Goal: Transaction & Acquisition: Purchase product/service

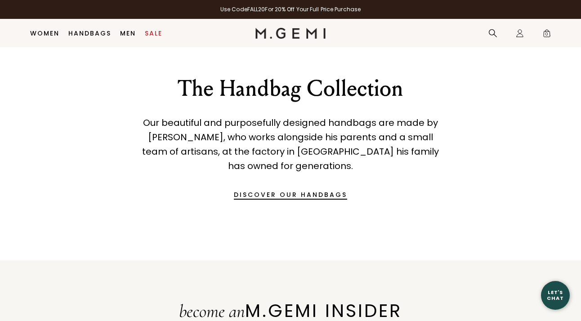
scroll to position [1150, 0]
click at [256, 192] on link "DISCOVER OUR HANDBAGS" at bounding box center [290, 194] width 113 height 22
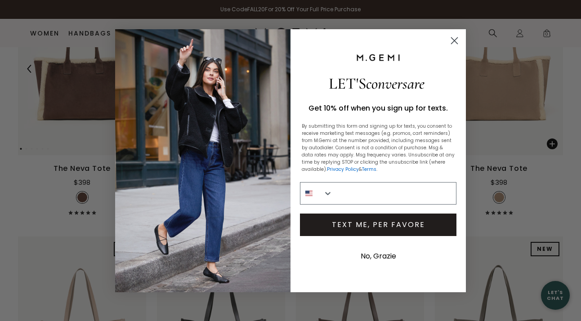
scroll to position [188, 0]
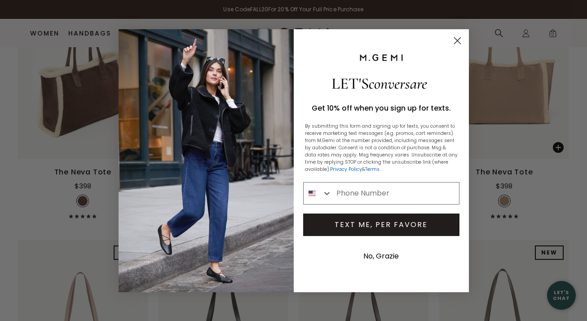
click at [457, 38] on circle "Close dialog" at bounding box center [457, 40] width 15 height 15
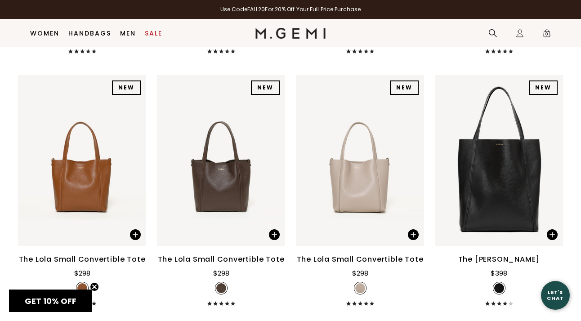
scroll to position [853, 0]
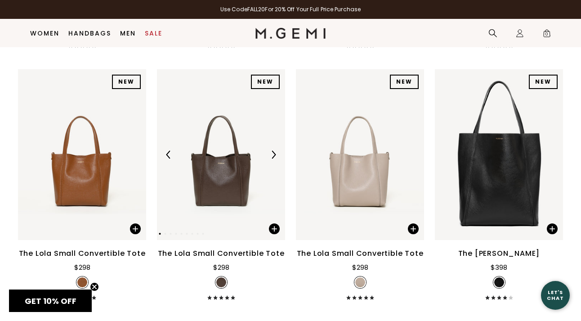
click at [216, 202] on img at bounding box center [221, 154] width 128 height 171
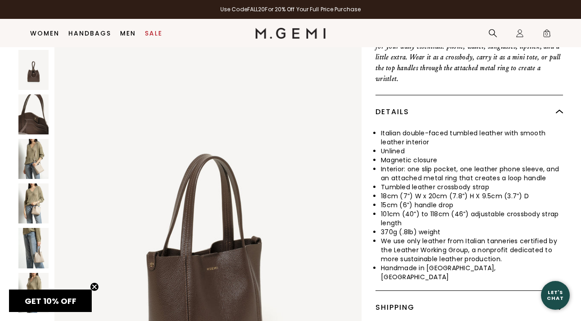
scroll to position [300, 0]
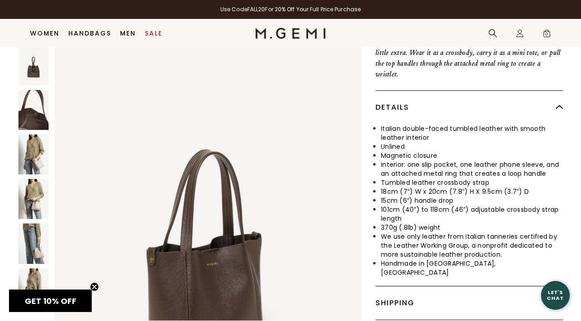
click at [422, 291] on div "Shipping" at bounding box center [468, 302] width 187 height 33
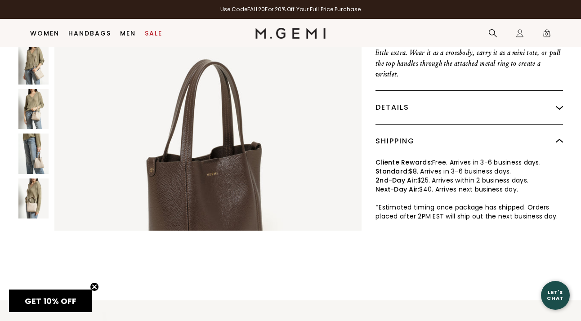
click at [31, 157] on img at bounding box center [33, 153] width 30 height 40
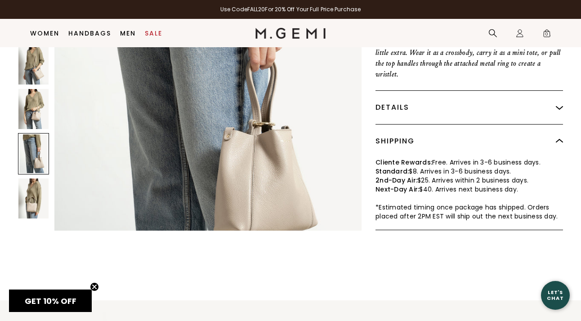
click at [33, 192] on img at bounding box center [33, 198] width 30 height 40
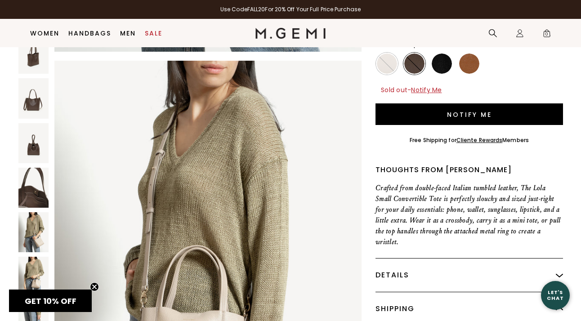
scroll to position [134, 0]
